Goal: Task Accomplishment & Management: Use online tool/utility

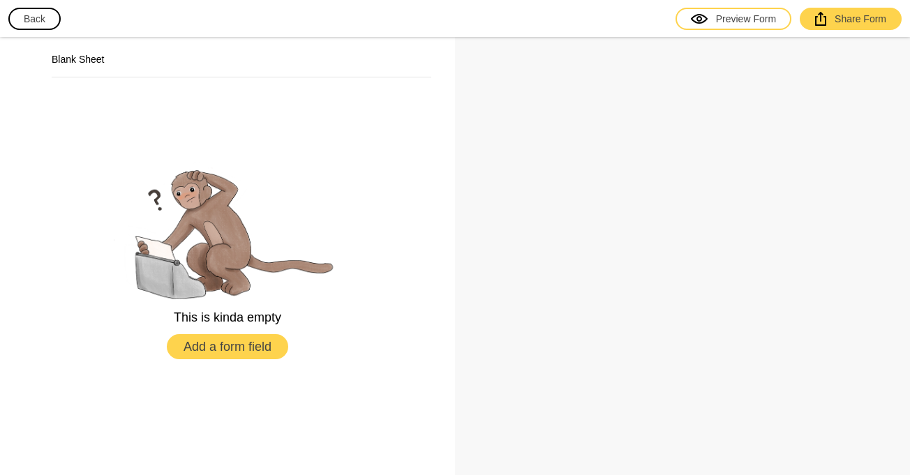
click at [228, 348] on button "Add a form field" at bounding box center [227, 346] width 121 height 25
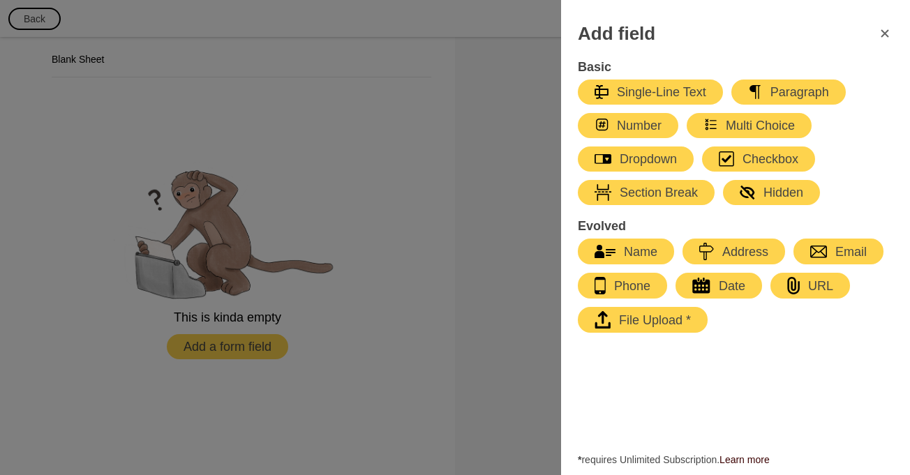
click at [638, 324] on div "File Upload *" at bounding box center [643, 319] width 96 height 17
click at [768, 161] on div "Checkbox" at bounding box center [759, 159] width 80 height 17
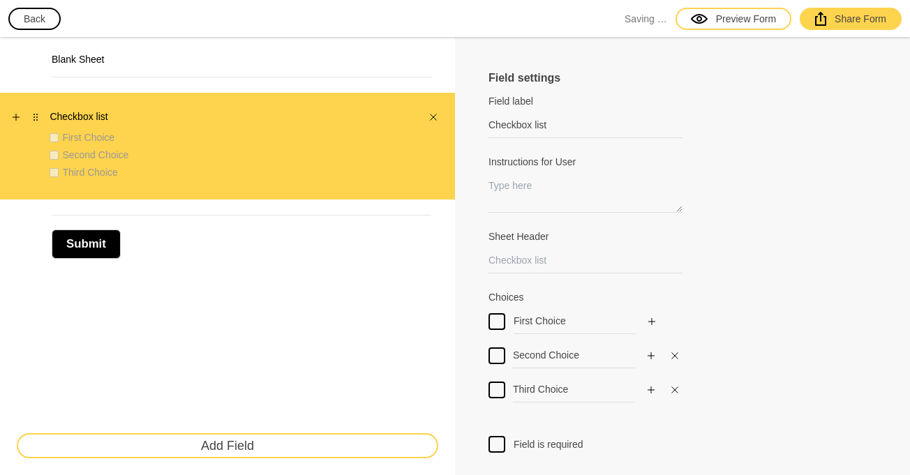
click at [66, 135] on label "First Choice" at bounding box center [88, 138] width 52 height 14
click at [61, 141] on div "First Choice" at bounding box center [231, 138] width 363 height 14
